Goal: Transaction & Acquisition: Download file/media

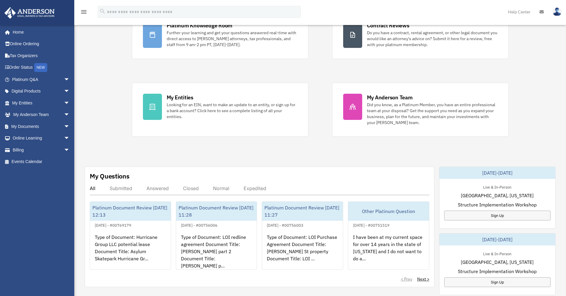
scroll to position [70, 0]
click at [64, 125] on span "arrow_drop_down" at bounding box center [70, 126] width 12 height 12
click at [29, 139] on link "Box" at bounding box center [43, 138] width 70 height 12
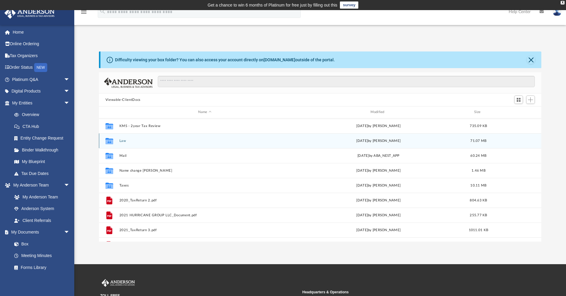
scroll to position [131, 438]
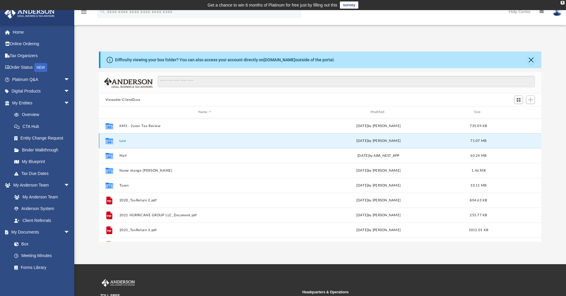
click at [127, 142] on button "Law" at bounding box center [204, 141] width 171 height 4
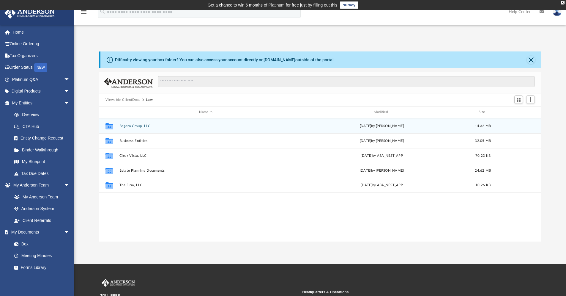
click at [137, 124] on button "Begoro Group, LLC" at bounding box center [205, 126] width 173 height 4
click at [135, 129] on div "Collaborated Folder Initial Docs Mon Sep 15 2025 by Kennedi Middleton 585.66 KB" at bounding box center [320, 125] width 443 height 15
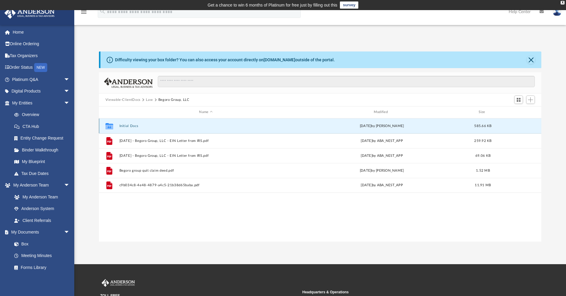
click at [130, 125] on button "Initial Docs" at bounding box center [205, 126] width 173 height 4
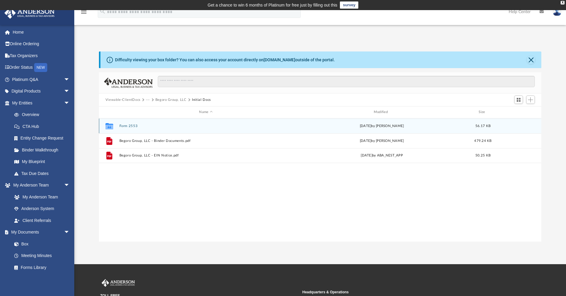
click at [129, 125] on button "Form 2553" at bounding box center [205, 126] width 173 height 4
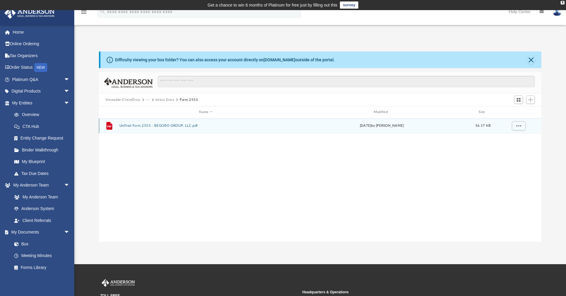
click at [141, 126] on button "Unfiled Form 2553 - BEGORO GROUP, LLC.pdf" at bounding box center [205, 126] width 173 height 4
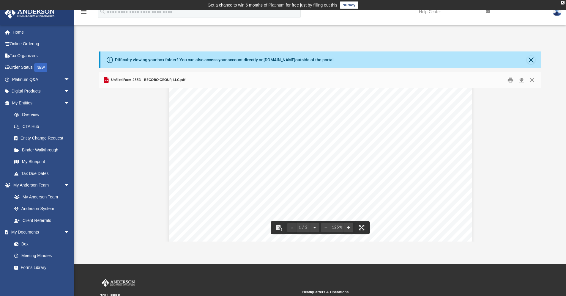
scroll to position [0, 0]
click at [530, 80] on button "Close" at bounding box center [532, 79] width 11 height 9
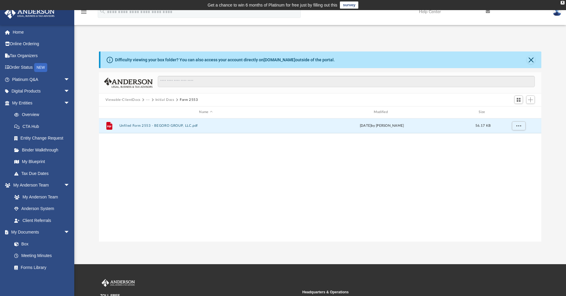
click at [168, 99] on button "Initial Docs" at bounding box center [164, 99] width 19 height 5
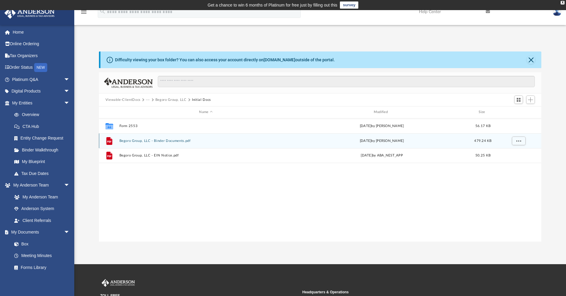
click at [165, 141] on button "Begoro Group, LLC - Binder Documents.pdf" at bounding box center [205, 141] width 173 height 4
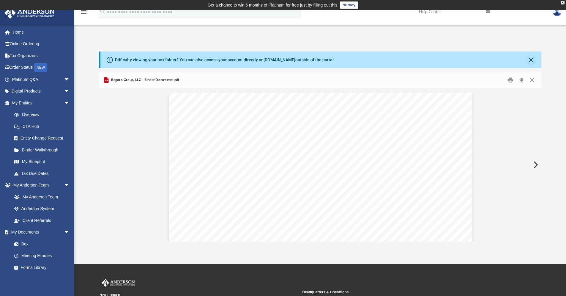
scroll to position [401, 0]
click at [524, 80] on button "Download" at bounding box center [521, 79] width 11 height 9
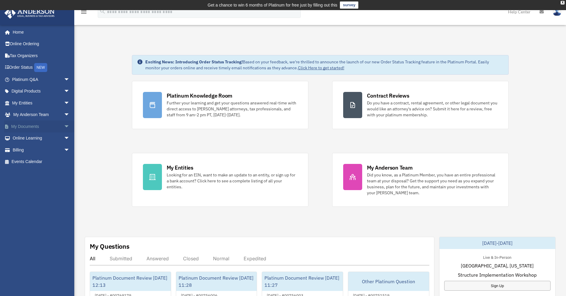
click at [33, 125] on link "My Documents arrow_drop_down" at bounding box center [41, 126] width 75 height 12
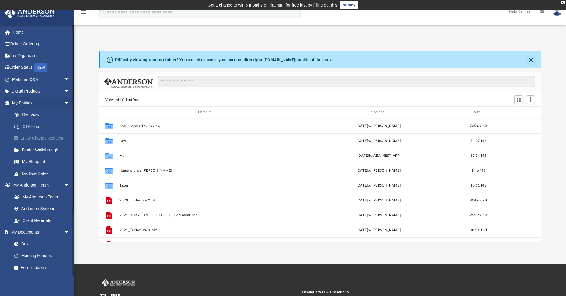
scroll to position [131, 438]
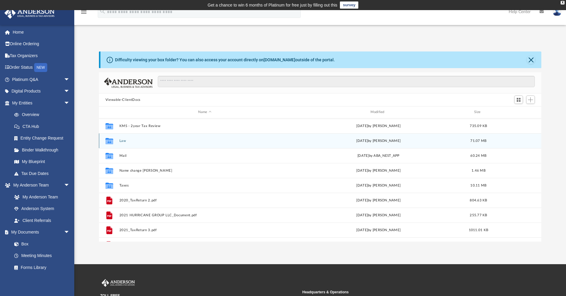
click at [121, 141] on button "Law" at bounding box center [204, 141] width 171 height 4
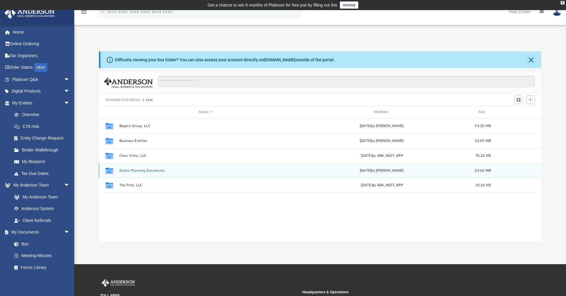
click at [136, 170] on button "Estate Planning Documents" at bounding box center [205, 170] width 173 height 4
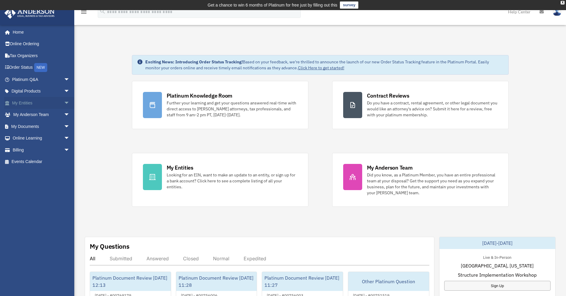
click at [32, 102] on link "My Entities arrow_drop_down" at bounding box center [41, 103] width 75 height 12
click at [35, 127] on link "My Documents arrow_drop_down" at bounding box center [41, 126] width 75 height 12
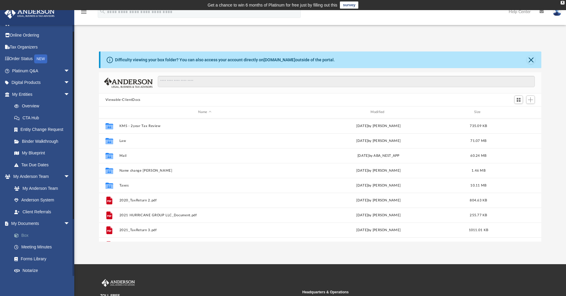
scroll to position [131, 438]
click at [26, 234] on link "Box" at bounding box center [43, 235] width 70 height 12
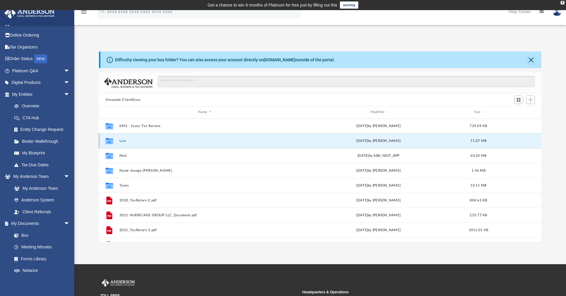
click at [127, 140] on button "Law" at bounding box center [204, 141] width 171 height 4
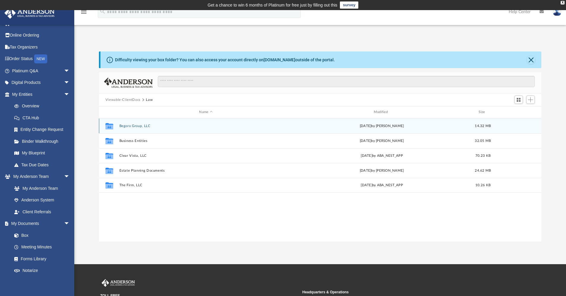
click at [130, 127] on button "Begoro Group, LLC" at bounding box center [205, 126] width 173 height 4
